Goal: Information Seeking & Learning: Learn about a topic

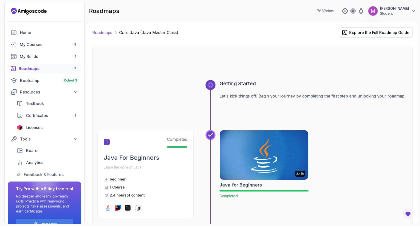
click at [104, 31] on link "Roadmaps" at bounding box center [102, 33] width 20 height 6
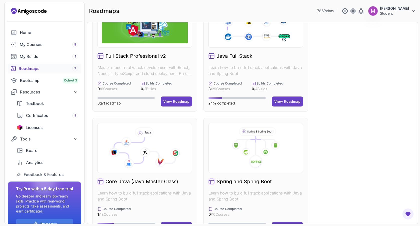
scroll to position [28, 0]
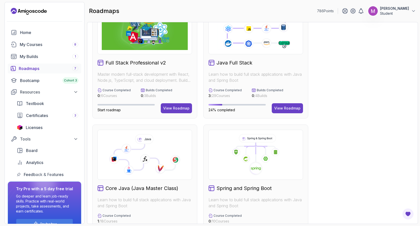
click at [238, 63] on h2 "Java Full Stack" at bounding box center [235, 62] width 36 height 7
click at [296, 112] on button "View Roadmap" at bounding box center [287, 108] width 31 height 10
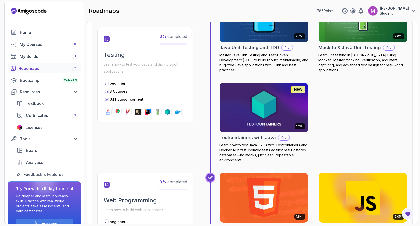
scroll to position [1611, 0]
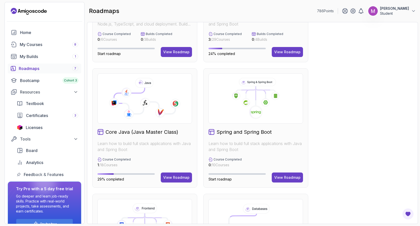
scroll to position [121, 0]
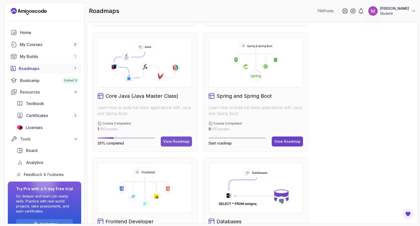
click at [177, 139] on div "View Roadmap" at bounding box center [176, 141] width 26 height 5
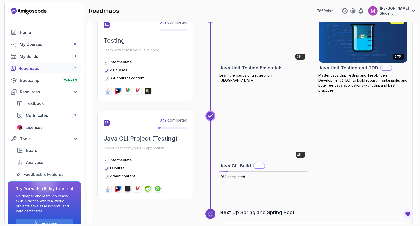
scroll to position [1514, 0]
